Goal: Task Accomplishment & Management: Manage account settings

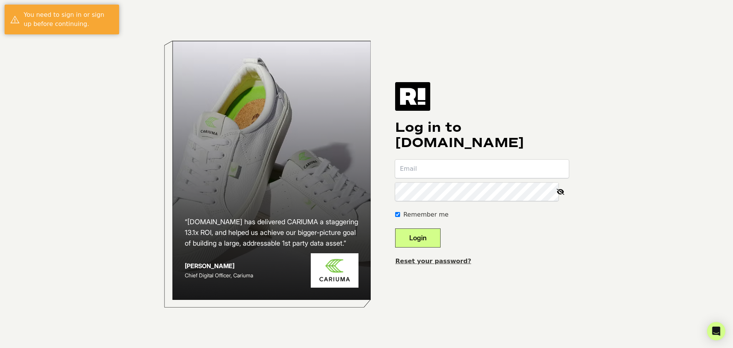
type input "shea@badbirdiegolf.com"
click at [423, 237] on button "Login" at bounding box center [417, 237] width 45 height 19
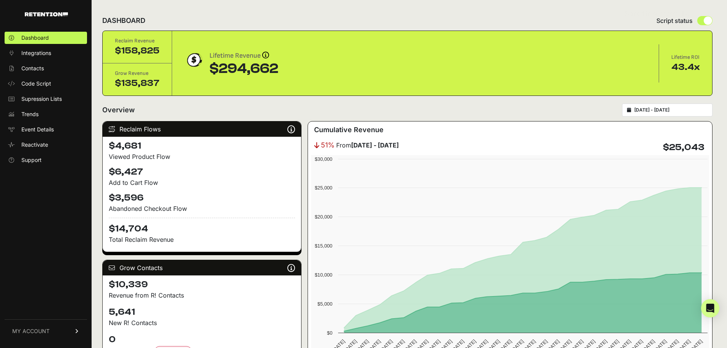
click at [45, 334] on span "MY ACCOUNT" at bounding box center [30, 331] width 37 height 8
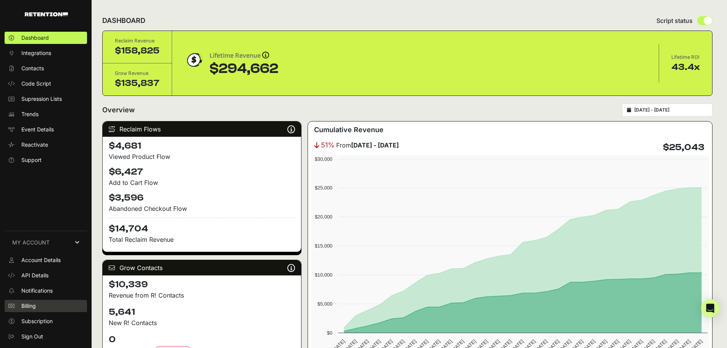
click at [36, 304] on span "Billing" at bounding box center [28, 306] width 15 height 8
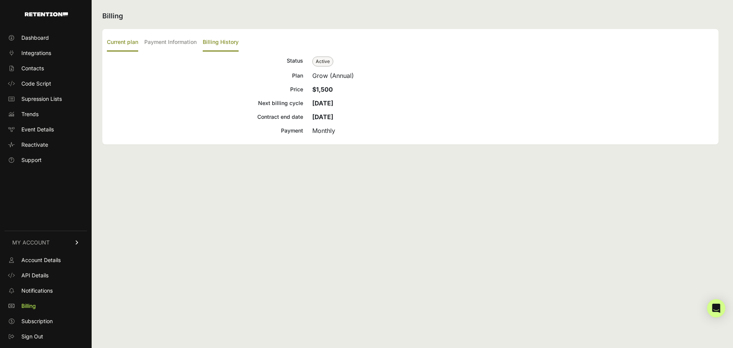
click at [213, 42] on label "Billing History" at bounding box center [221, 43] width 36 height 18
click at [0, 0] on input "Billing History" at bounding box center [0, 0] width 0 height 0
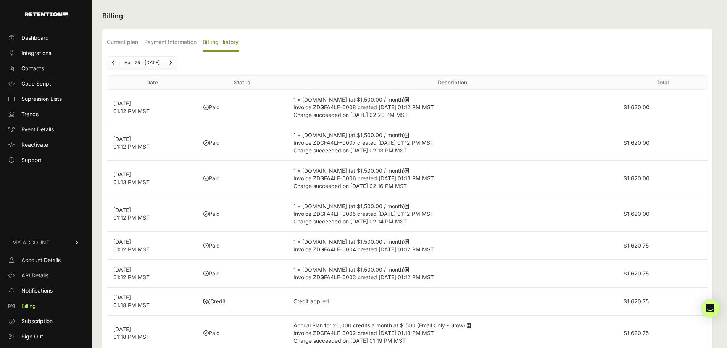
click at [405, 98] on icon at bounding box center [407, 99] width 4 height 5
